Goal: Transaction & Acquisition: Purchase product/service

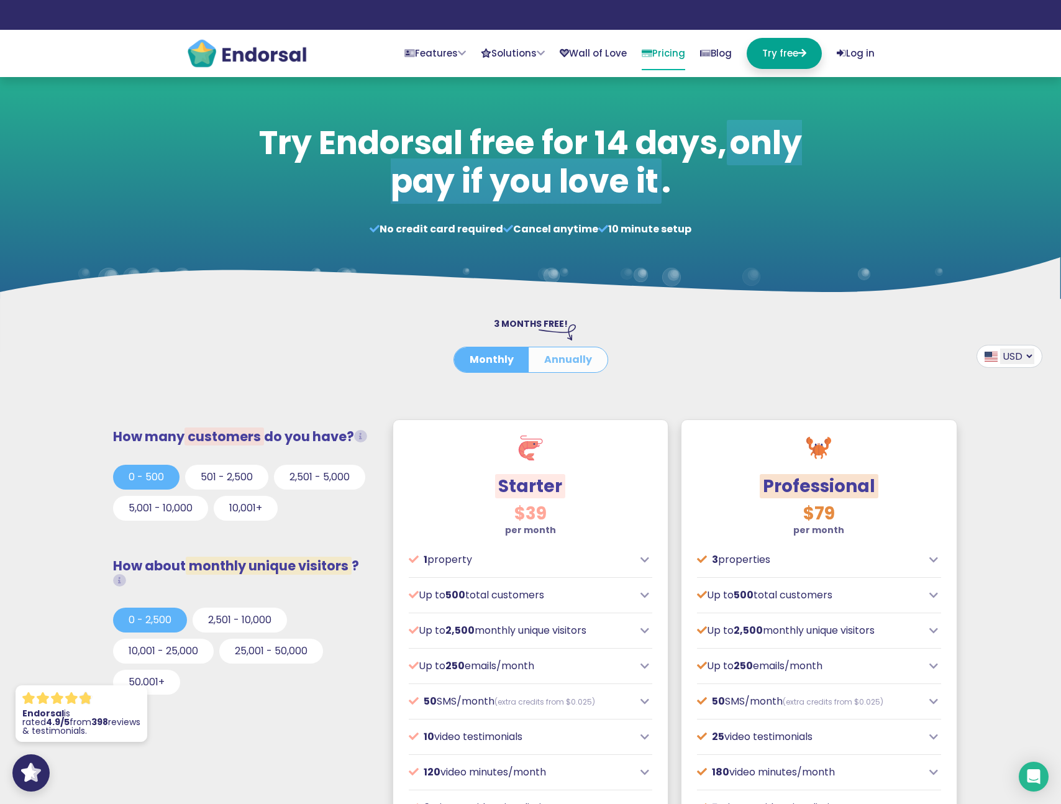
click at [557, 361] on button "Annually" at bounding box center [568, 359] width 79 height 25
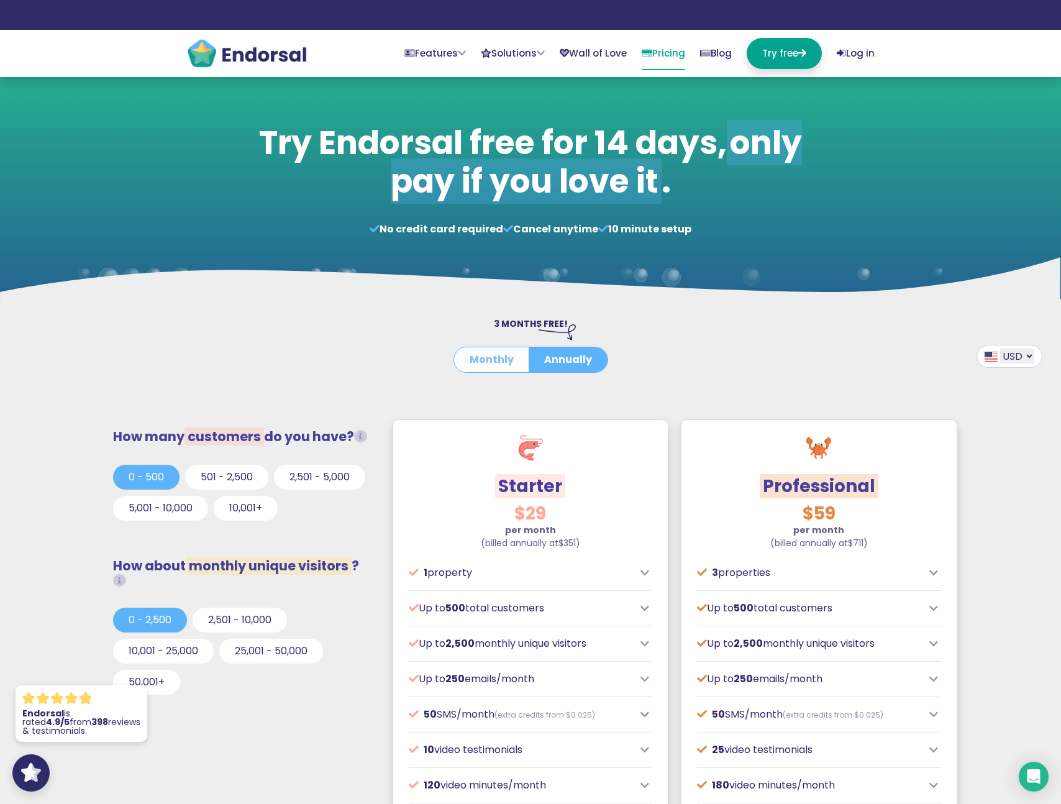
click at [499, 361] on button "Monthly" at bounding box center [491, 359] width 75 height 25
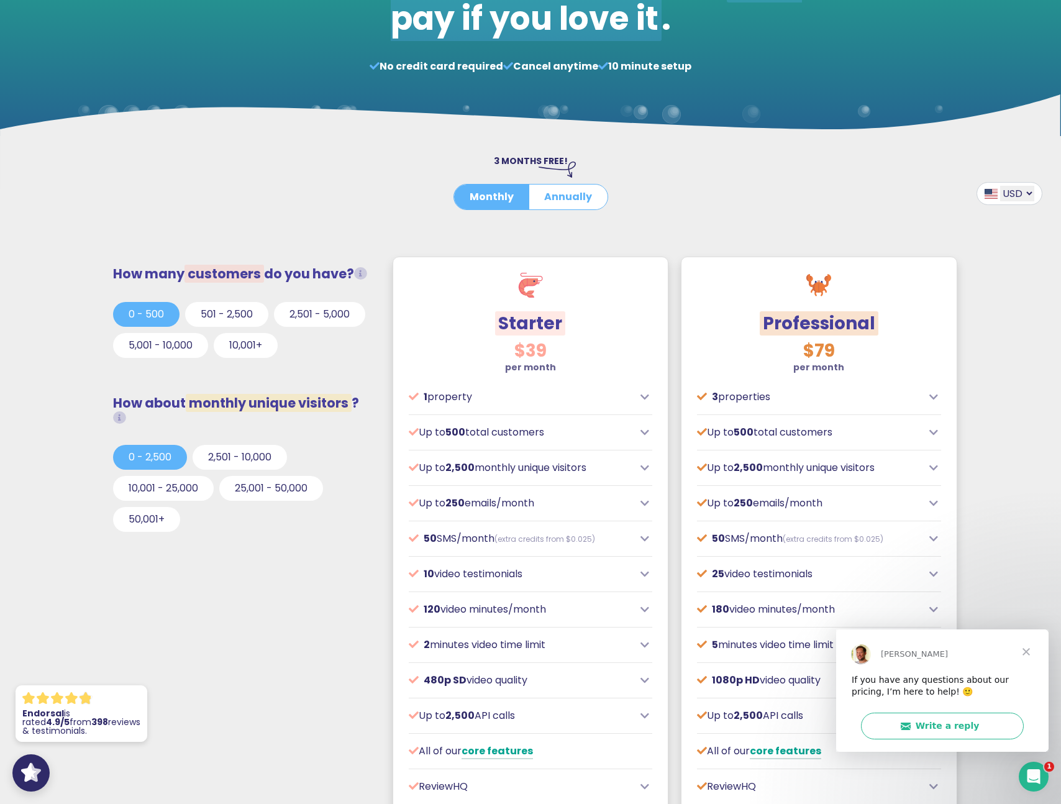
scroll to position [173, 0]
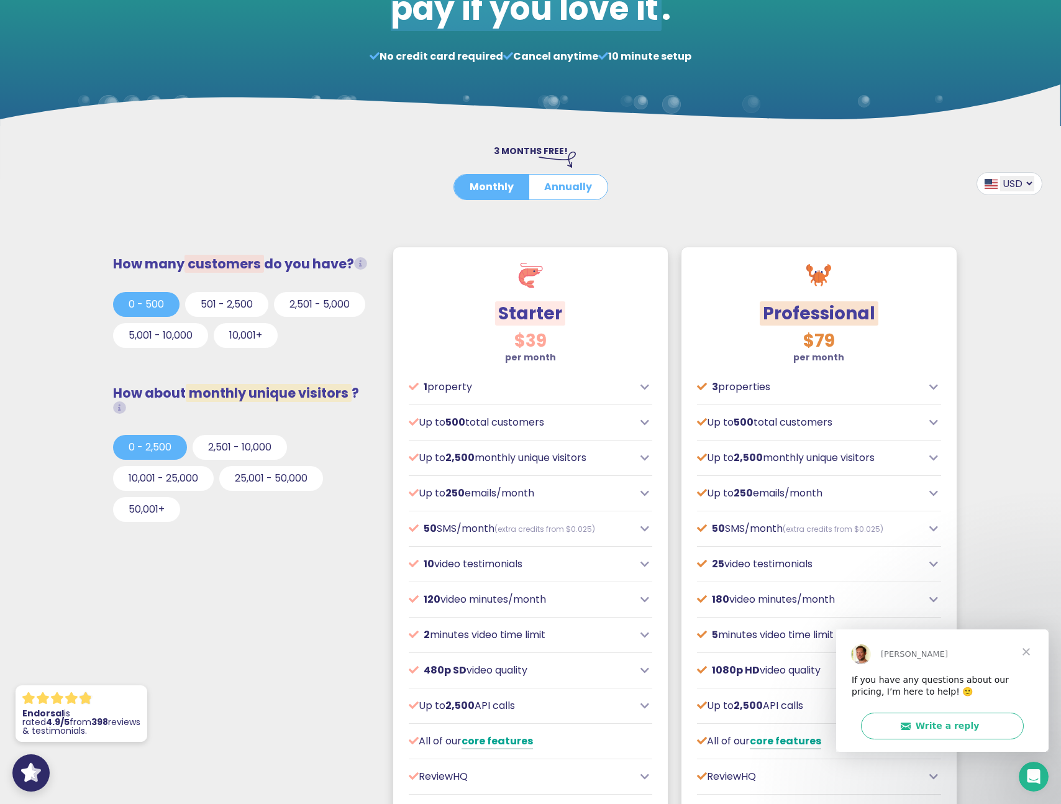
click at [600, 612] on div "$39 per month Designed for local or small businesses, often with physical locat…" at bounding box center [530, 608] width 275 height 569
click at [607, 594] on p "120 video minutes/month" at bounding box center [521, 599] width 225 height 15
click at [647, 600] on icon at bounding box center [644, 599] width 9 height 10
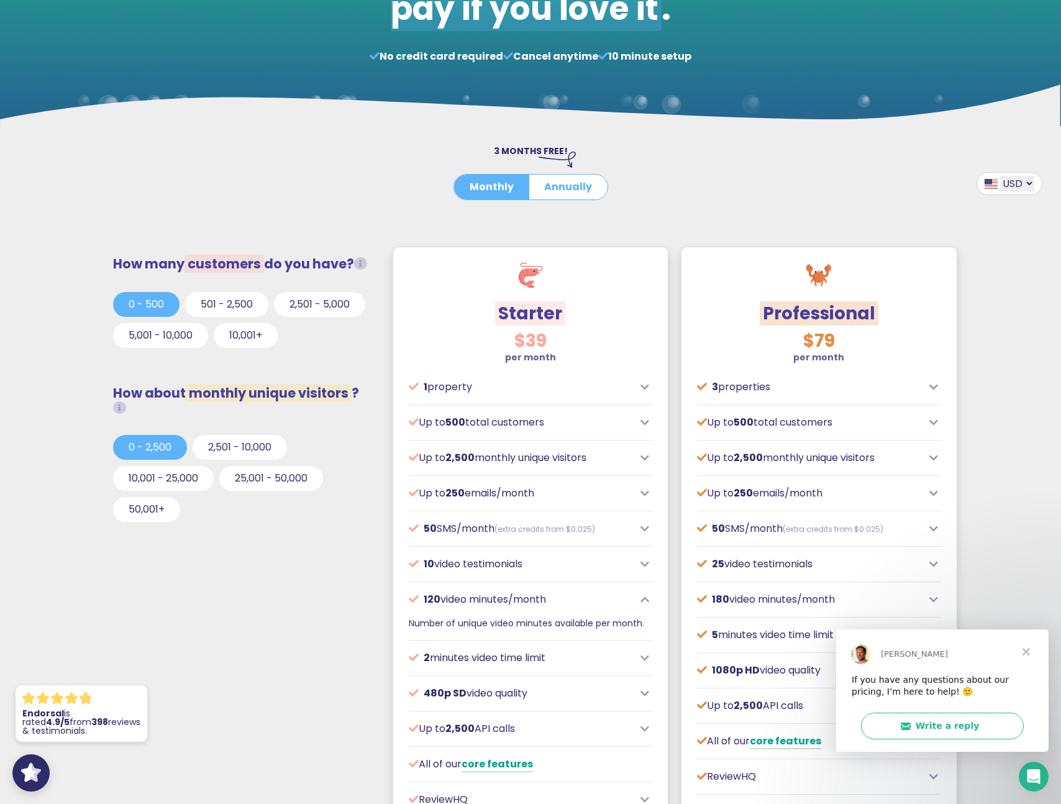
click at [647, 600] on icon at bounding box center [644, 599] width 9 height 10
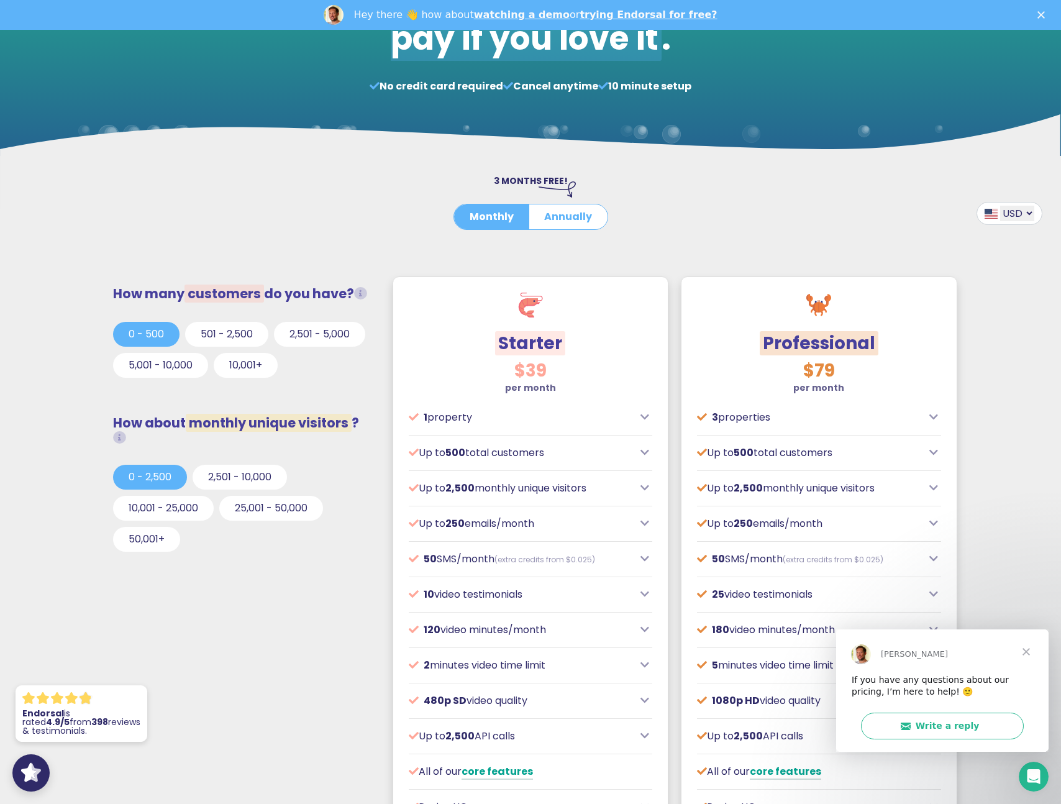
scroll to position [0, 0]
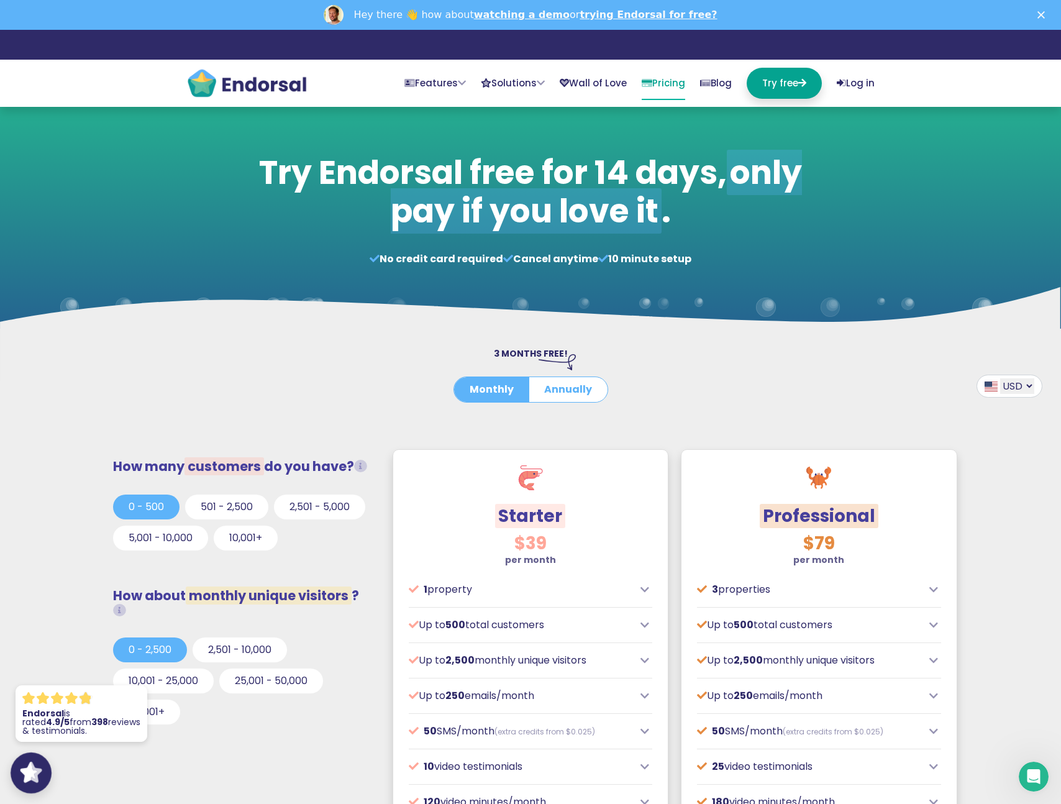
click at [25, 783] on icon ".cls-1,.cls-2{fill:#fff;}.cls-2{opacity:0.8;}" at bounding box center [31, 772] width 22 height 22
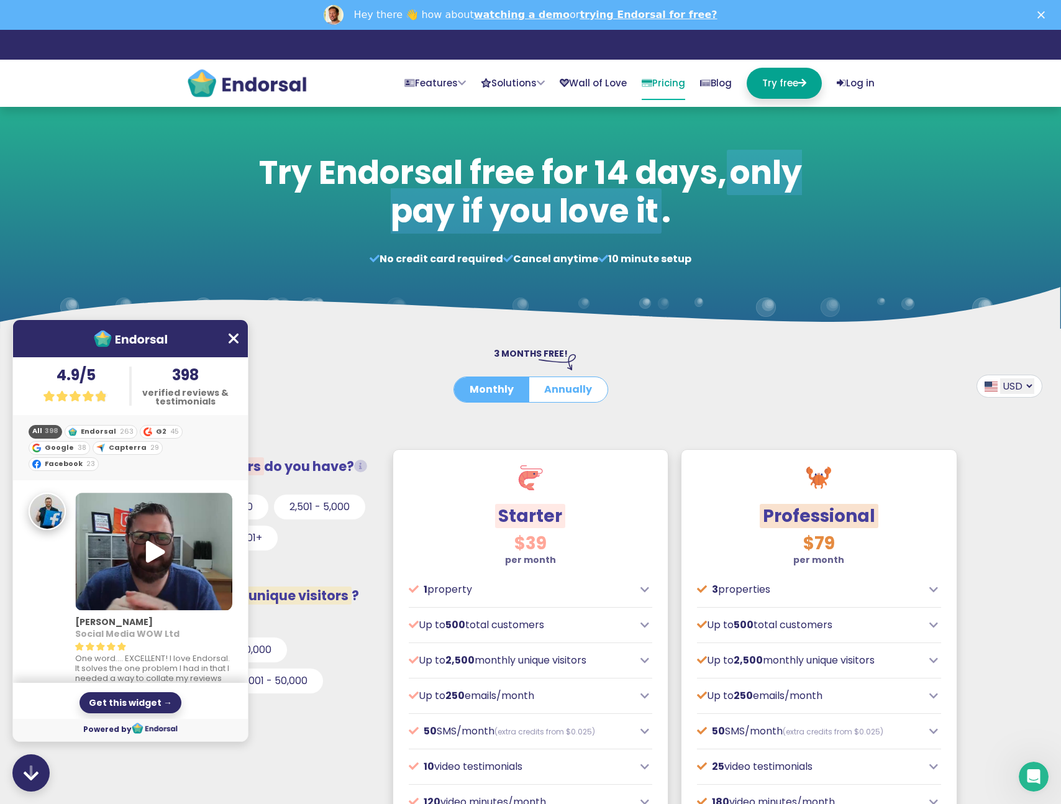
click at [237, 337] on icon at bounding box center [234, 338] width 10 height 16
